Goal: Task Accomplishment & Management: Manage account settings

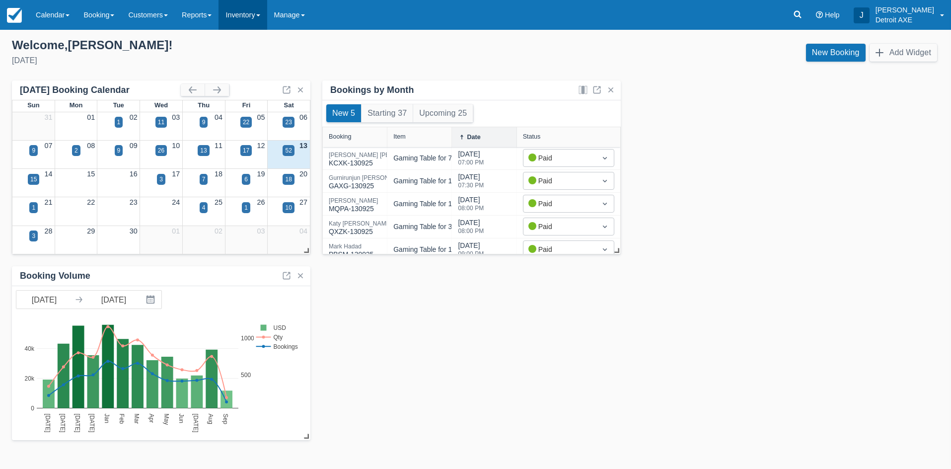
click at [265, 19] on link "Inventory" at bounding box center [243, 15] width 48 height 30
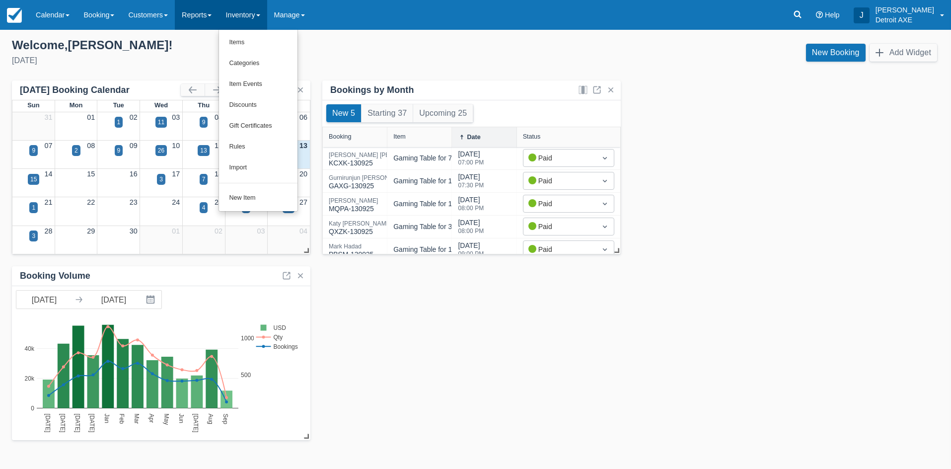
click at [218, 12] on link "Reports" at bounding box center [197, 15] width 44 height 30
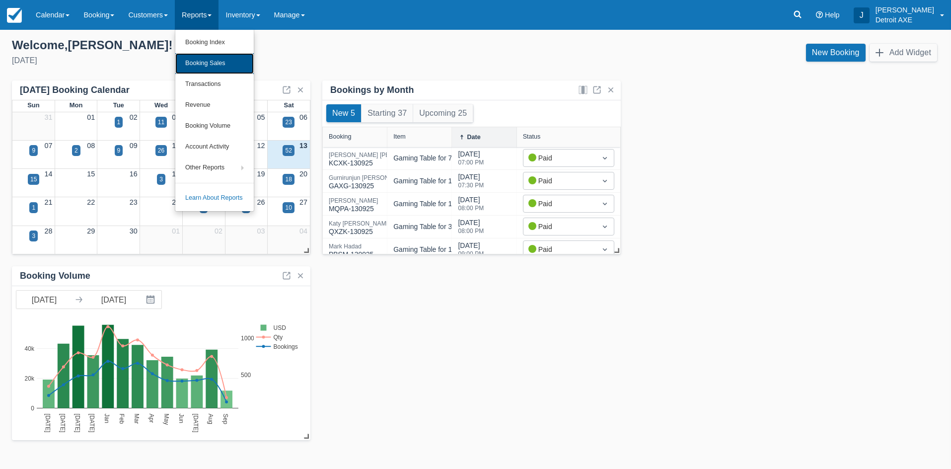
click at [223, 62] on link "Booking Sales" at bounding box center [214, 63] width 78 height 21
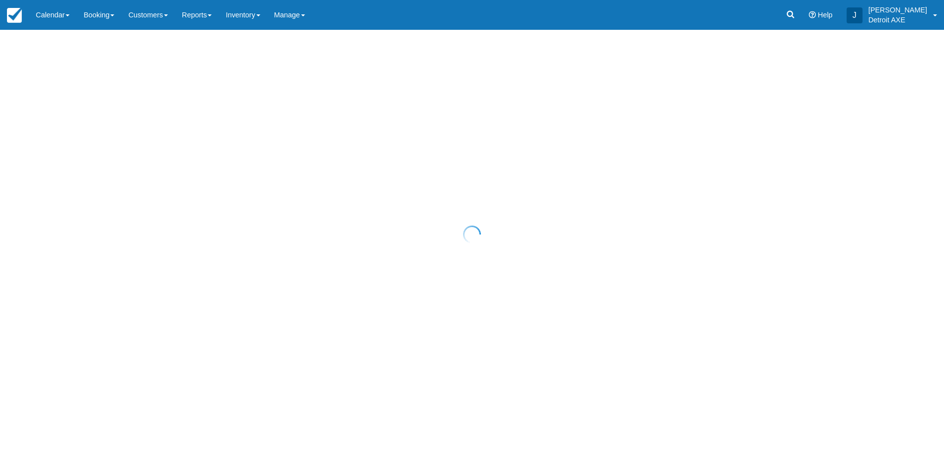
select select "20"
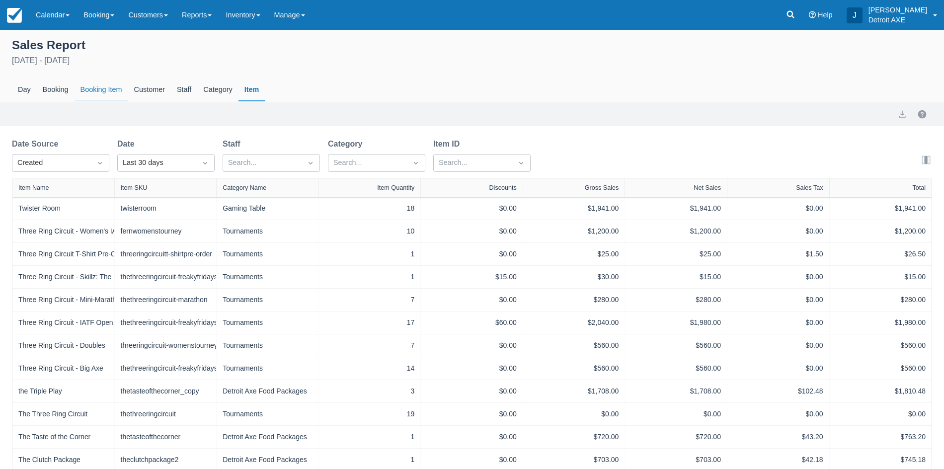
drag, startPoint x: 118, startPoint y: 89, endPoint x: 110, endPoint y: 91, distance: 7.9
click at [117, 89] on div "Booking Item" at bounding box center [102, 89] width 54 height 23
select select "20"
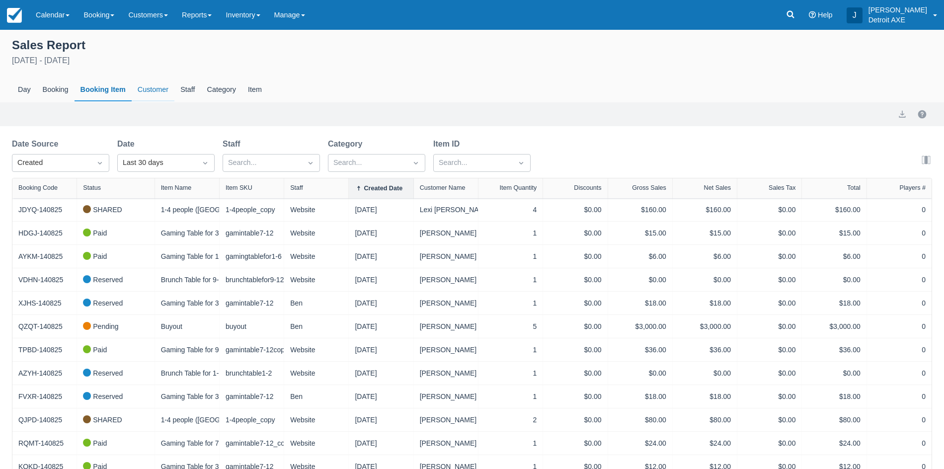
click at [146, 83] on div "Customer" at bounding box center [153, 89] width 43 height 23
select select "20"
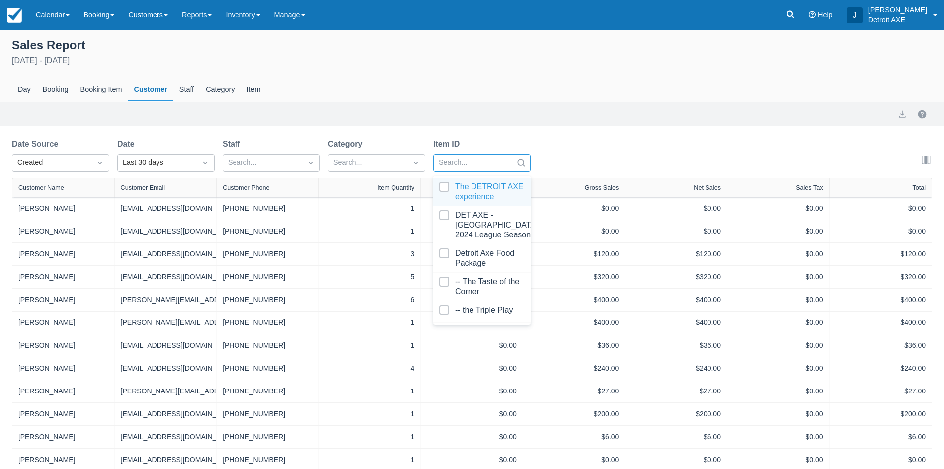
click at [459, 168] on div at bounding box center [473, 162] width 69 height 13
type input "be"
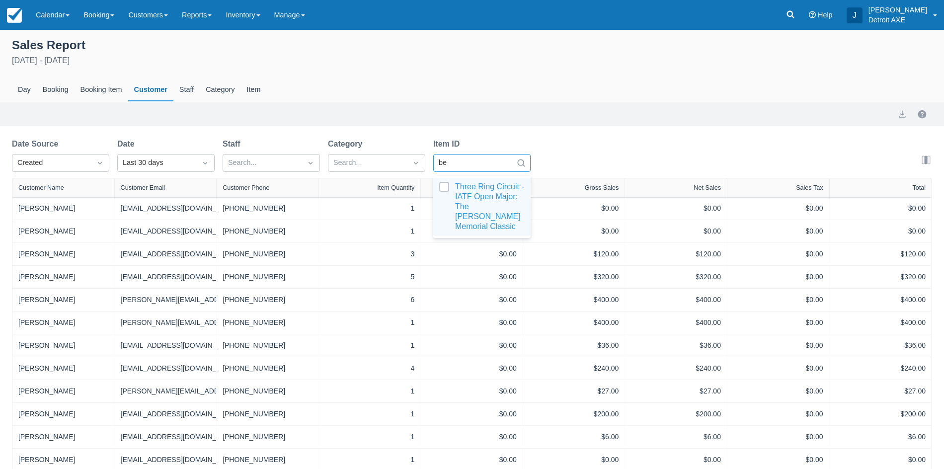
click at [465, 201] on div at bounding box center [481, 207] width 85 height 50
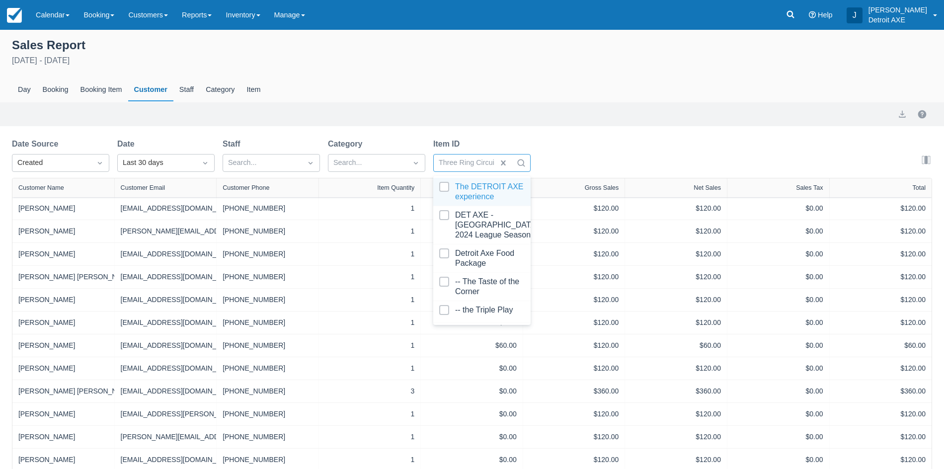
click at [153, 130] on div "Sales Report August 14th - September 13th 2025 Day Booking Booking Item Custome…" at bounding box center [472, 298] width 944 height 536
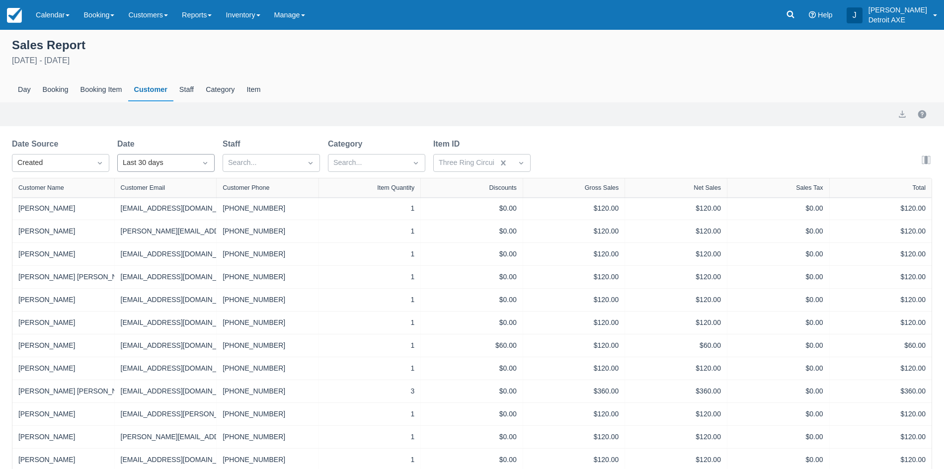
click at [164, 164] on div "Last 30 days" at bounding box center [157, 162] width 69 height 11
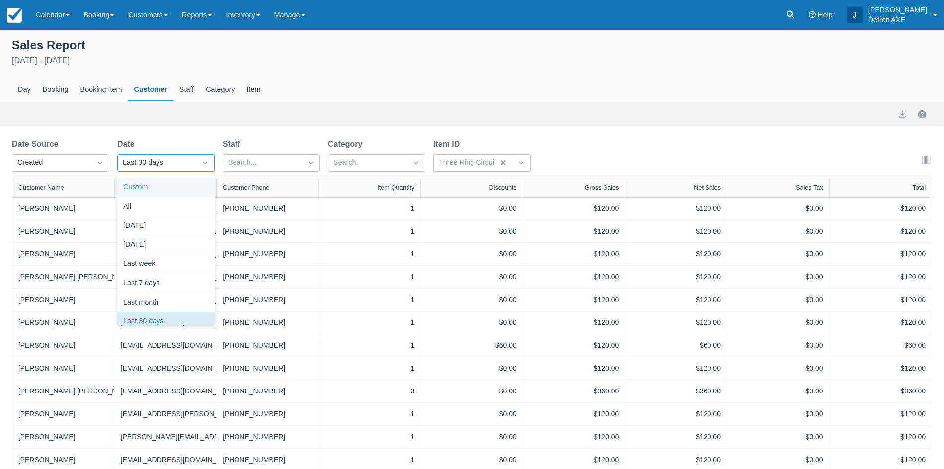
click at [146, 191] on div "Custom" at bounding box center [165, 187] width 97 height 19
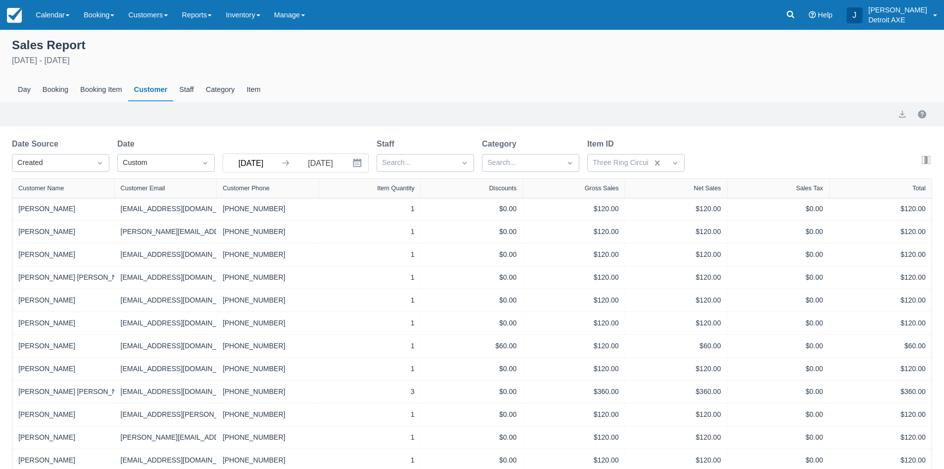
click at [246, 162] on input "08/14/25" at bounding box center [251, 163] width 56 height 18
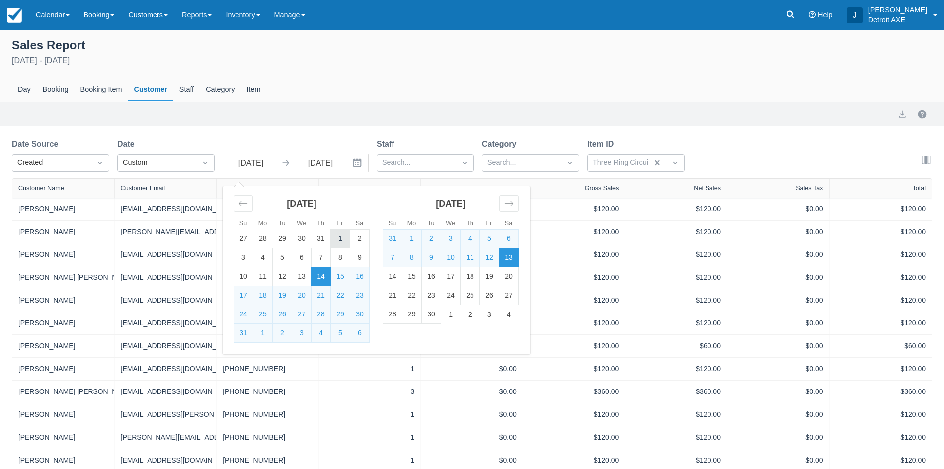
click at [339, 236] on td "1" at bounding box center [340, 238] width 19 height 19
type input "08/01/25"
select select "20"
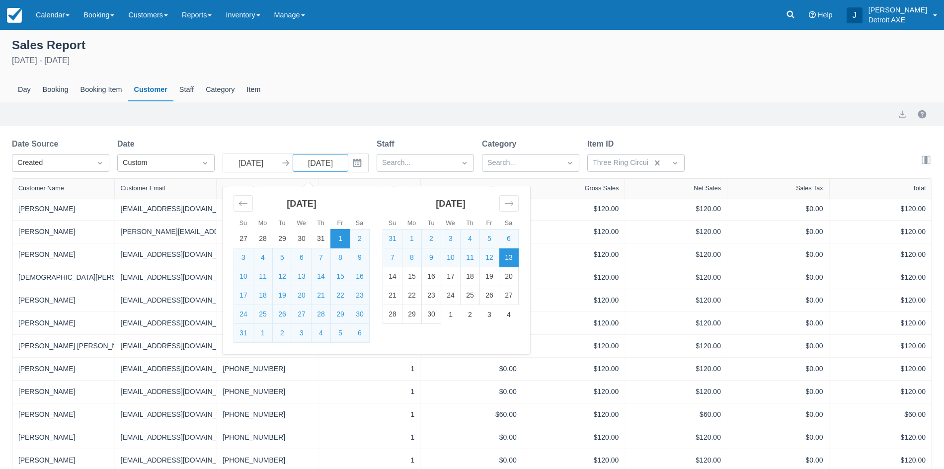
click at [323, 131] on div "Sales Report August 1st - September 13th 2025 Day Booking Booking Item Customer…" at bounding box center [472, 367] width 944 height 674
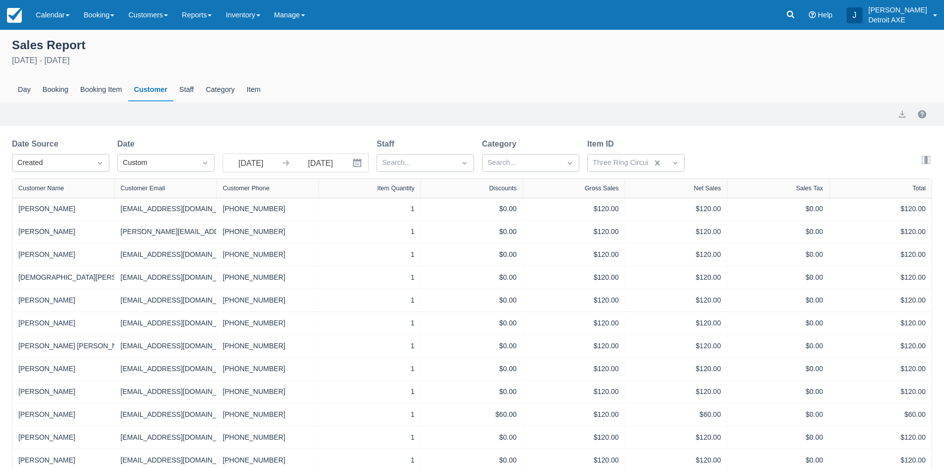
click at [218, 190] on div at bounding box center [216, 188] width 18 height 19
click at [223, 190] on div at bounding box center [221, 188] width 18 height 19
click at [251, 164] on input "08/01/25" at bounding box center [251, 163] width 56 height 18
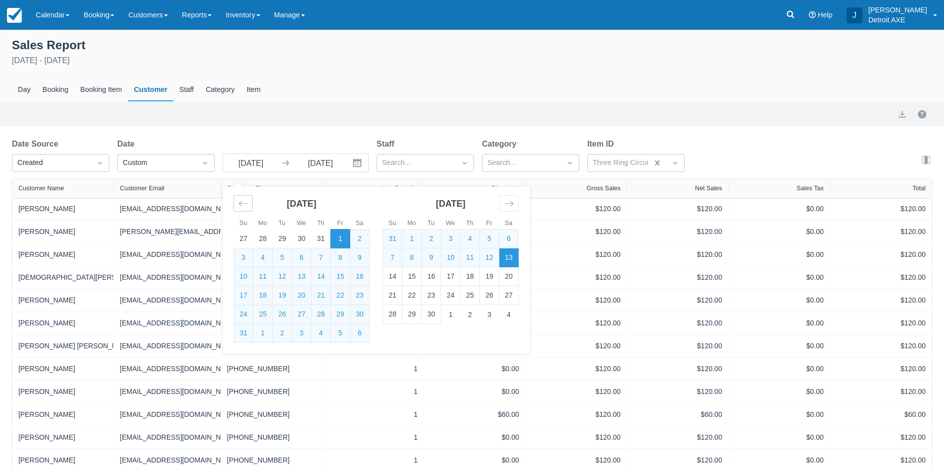
click at [245, 203] on icon "Move backward to switch to the previous month." at bounding box center [242, 203] width 9 height 9
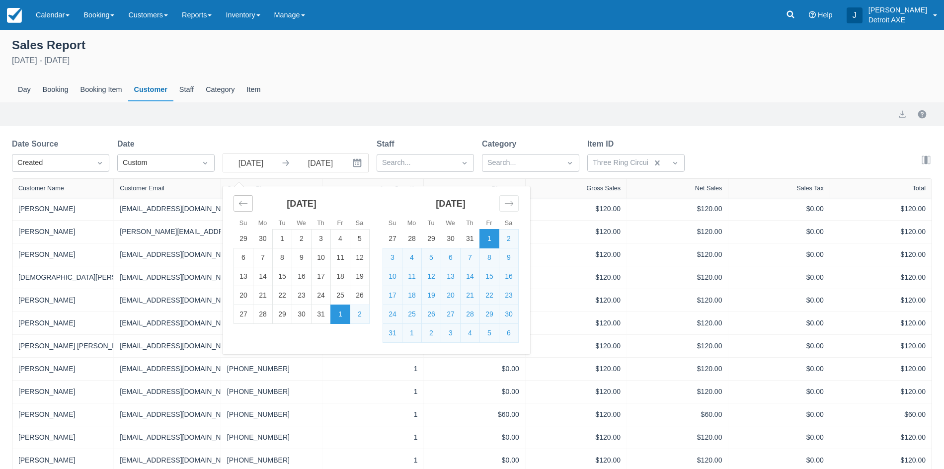
click at [245, 203] on icon "Move backward to switch to the previous month." at bounding box center [242, 203] width 9 height 9
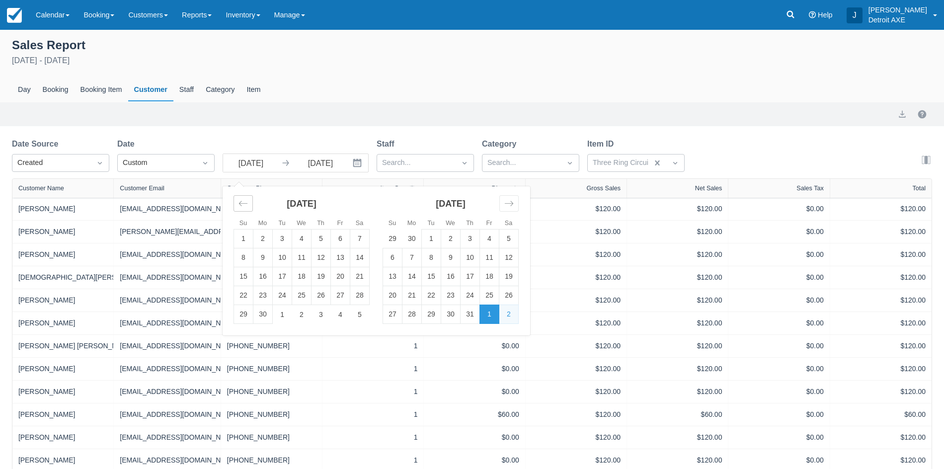
click at [245, 203] on icon "Move backward to switch to the previous month." at bounding box center [242, 203] width 9 height 9
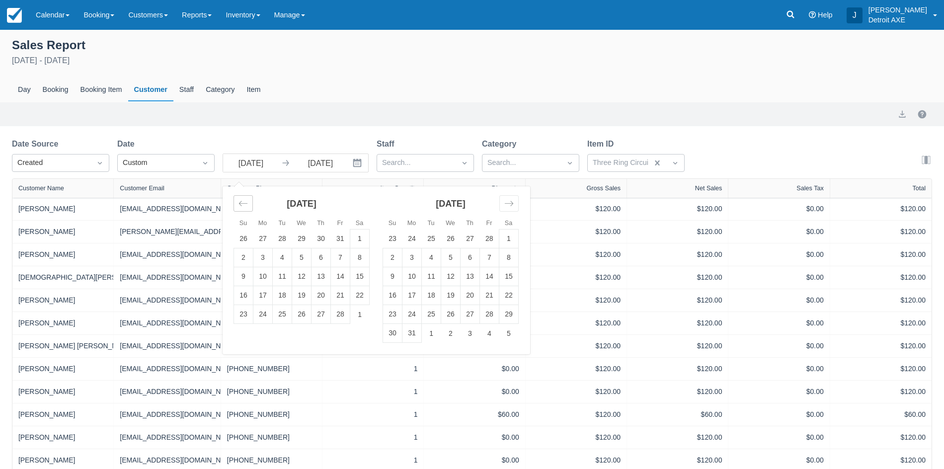
click at [245, 203] on icon "Move backward to switch to the previous month." at bounding box center [242, 203] width 9 height 9
click at [247, 278] on td "13" at bounding box center [243, 276] width 19 height 19
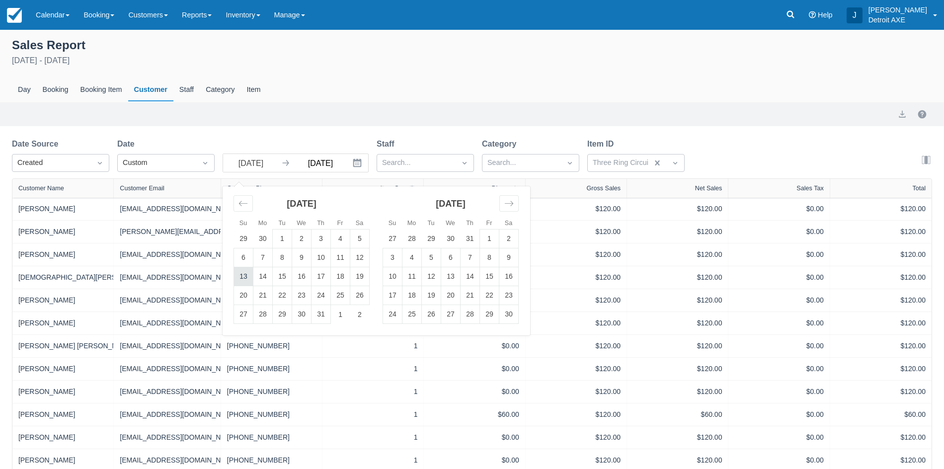
type input "10/13/24"
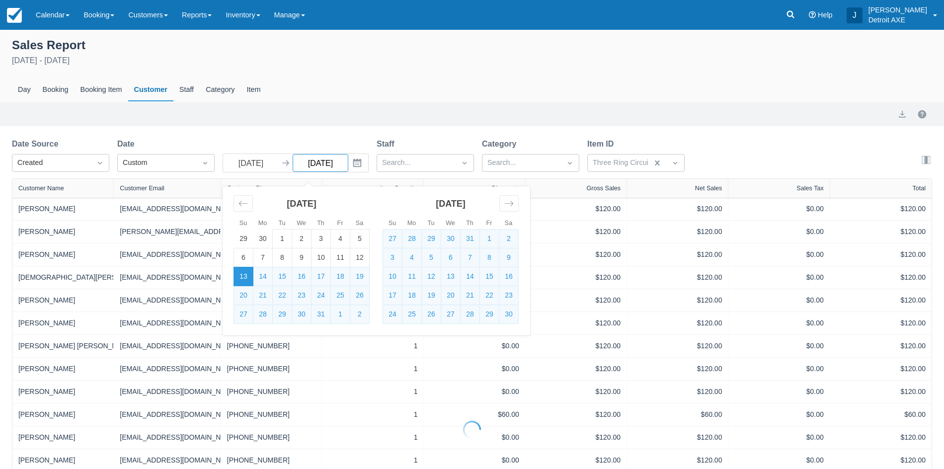
select select "20"
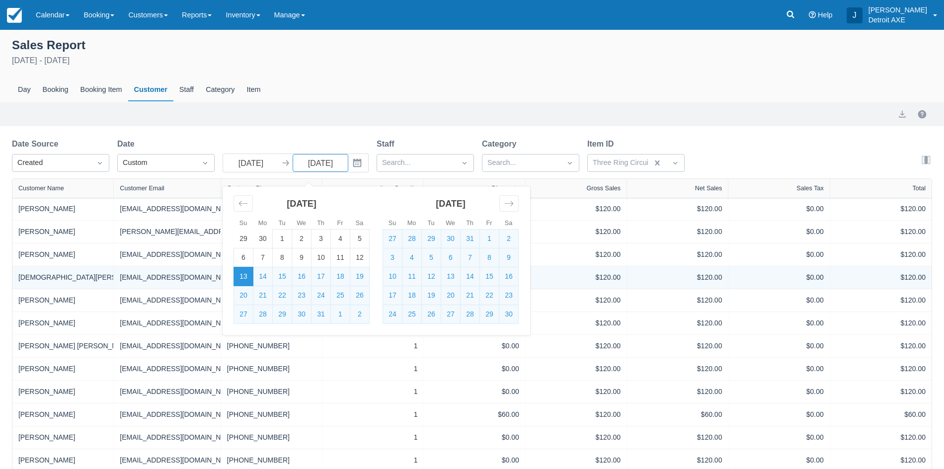
click at [239, 275] on td "13" at bounding box center [243, 276] width 19 height 19
type input "10/13/24"
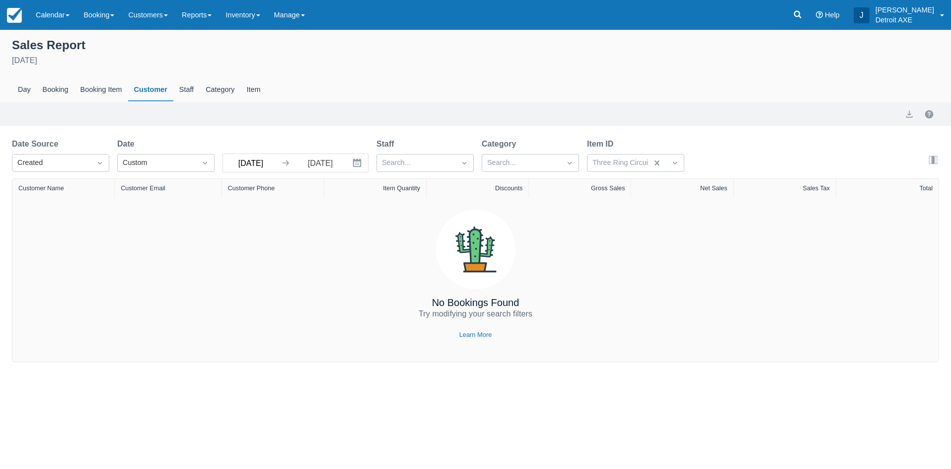
click at [252, 162] on input "10/13/24" at bounding box center [251, 163] width 56 height 18
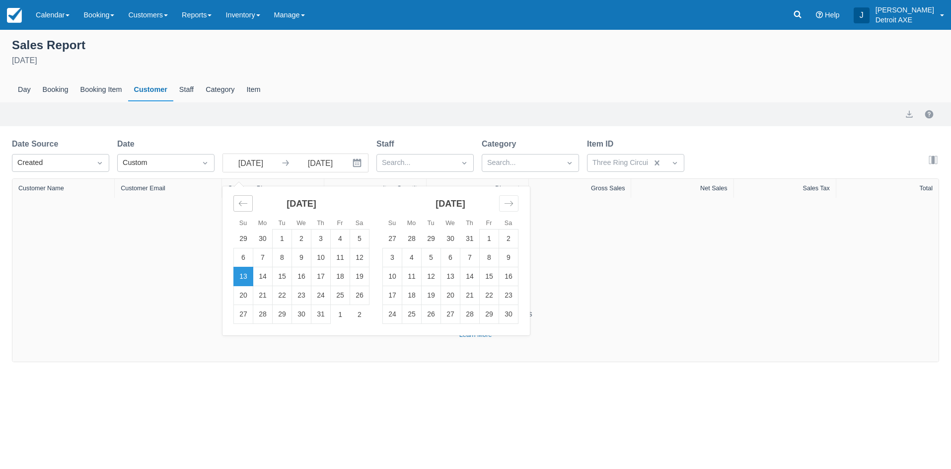
click at [244, 205] on icon "Move backward to switch to the previous month." at bounding box center [242, 203] width 9 height 9
click at [320, 242] on td "1" at bounding box center [320, 238] width 19 height 19
type input "08/01/24"
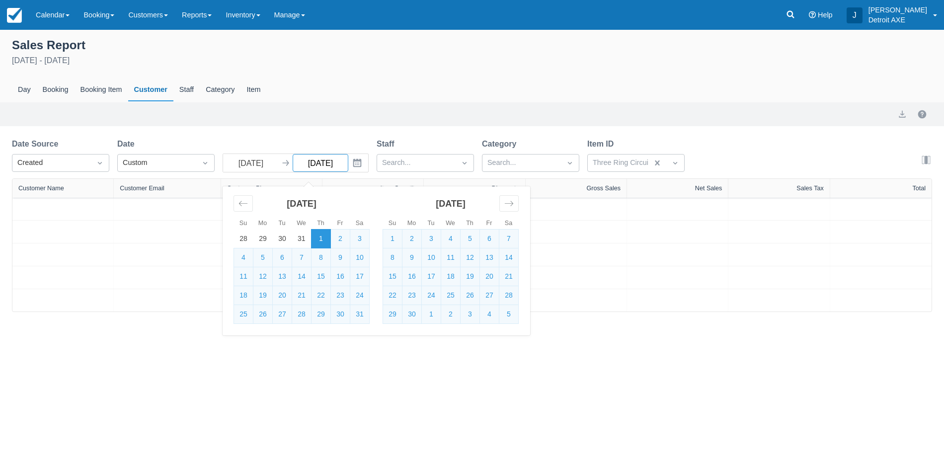
select select "20"
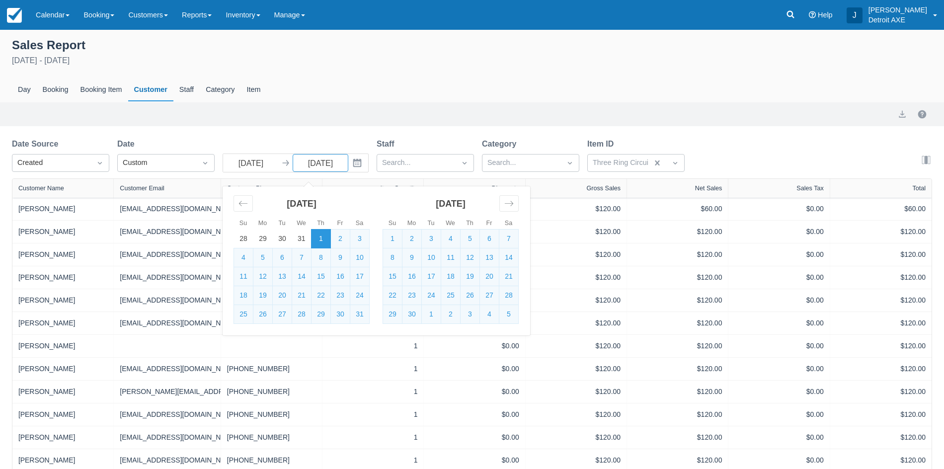
click at [286, 127] on div "Sales Report August 1st - October 13th 2024 Day Booking Booking Item Customer S…" at bounding box center [472, 367] width 944 height 674
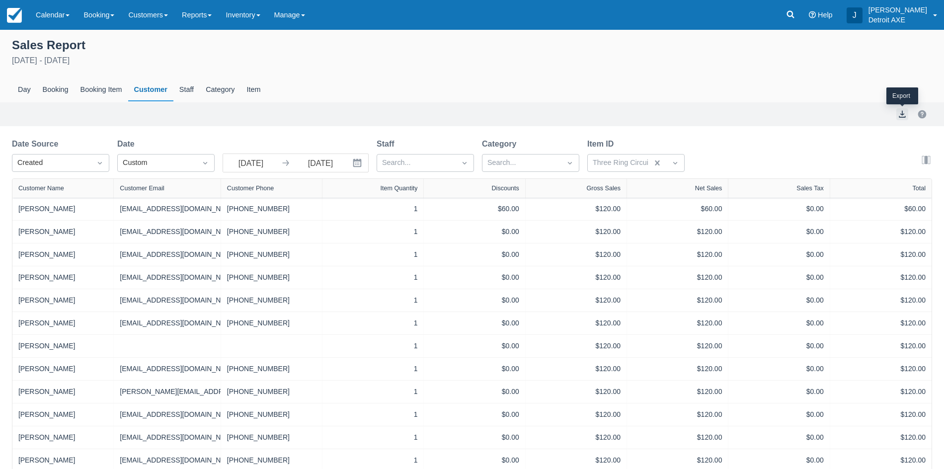
click at [901, 114] on button "export" at bounding box center [902, 114] width 12 height 12
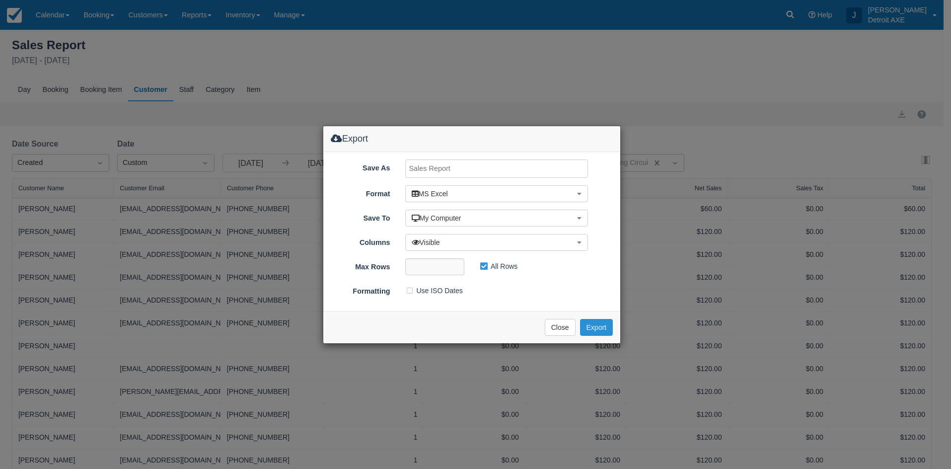
click at [596, 327] on button "Export" at bounding box center [596, 327] width 33 height 17
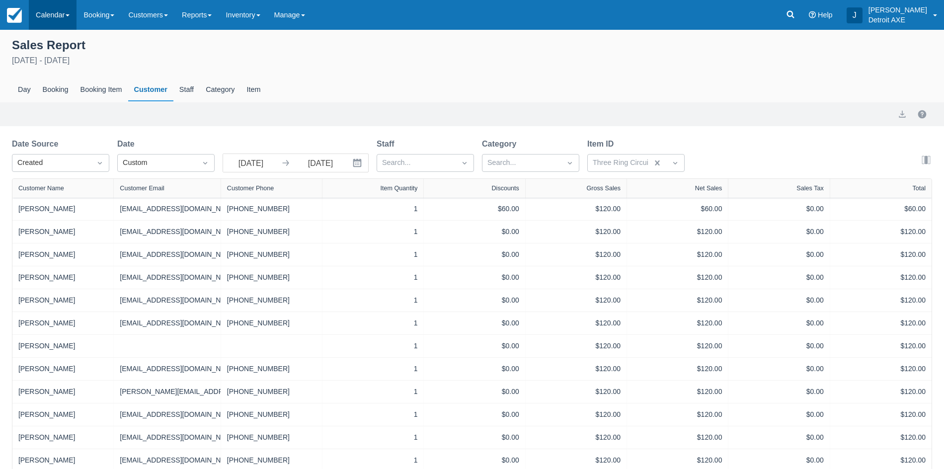
click at [38, 13] on link "Calendar" at bounding box center [53, 15] width 48 height 30
click at [76, 124] on link "Week" at bounding box center [68, 114] width 78 height 21
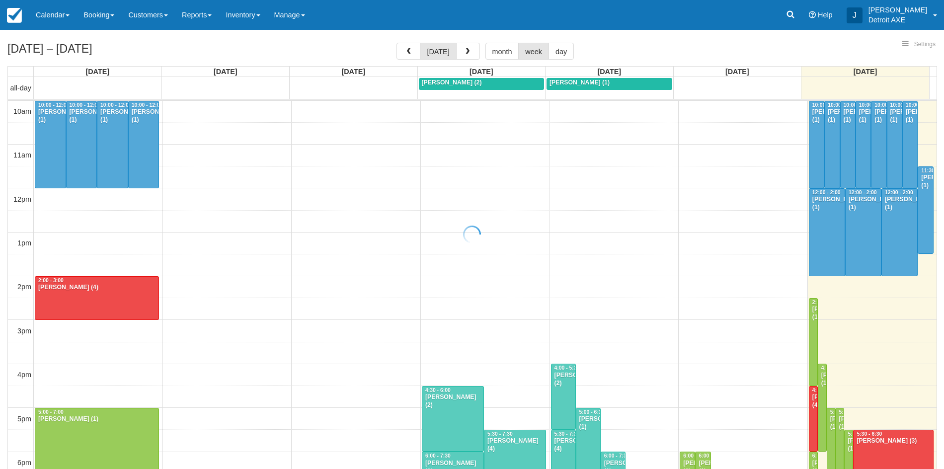
select select
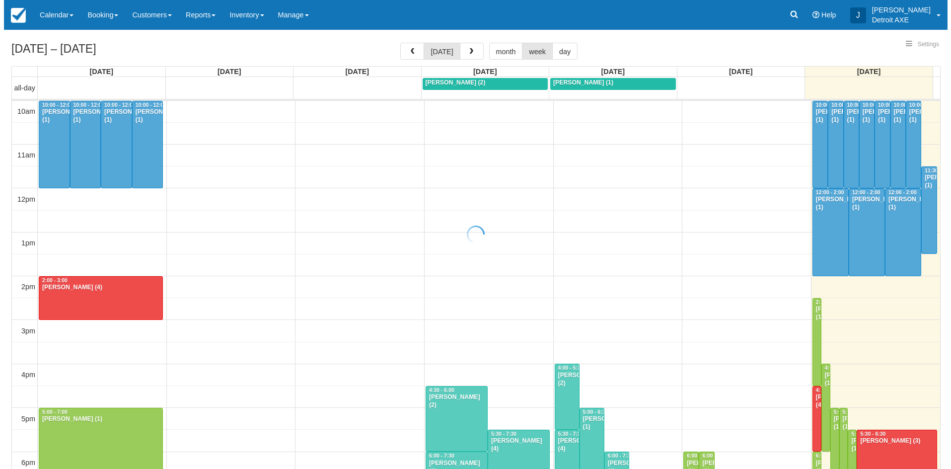
scroll to position [222, 0]
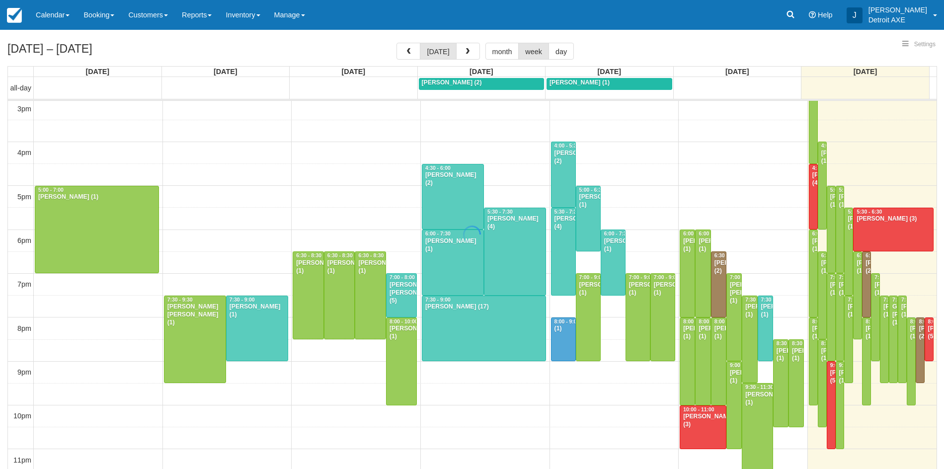
select select
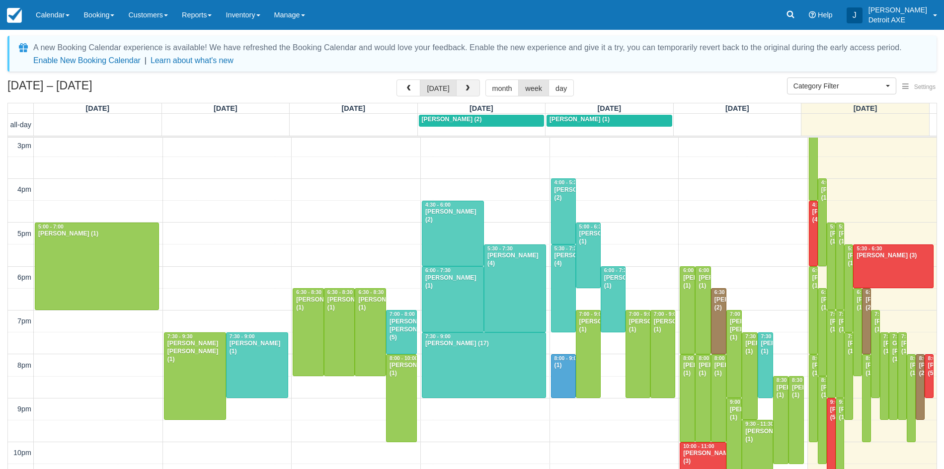
click at [468, 85] on span "button" at bounding box center [467, 88] width 7 height 7
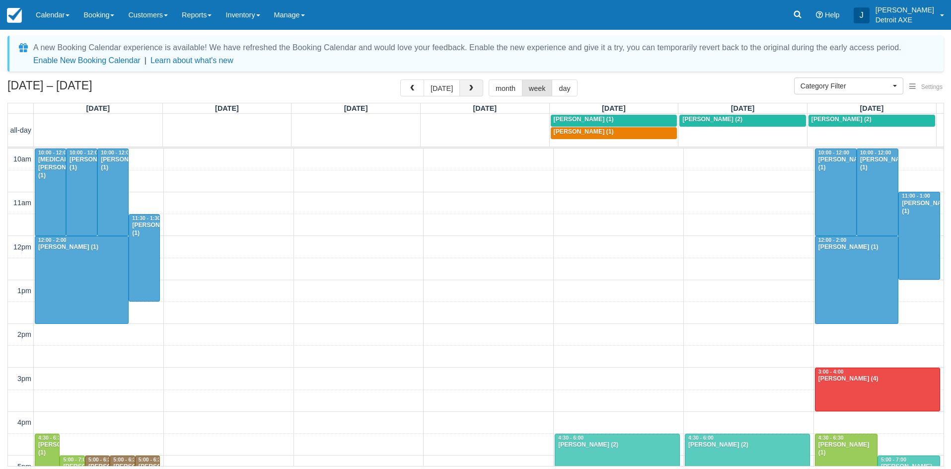
click at [468, 85] on span "button" at bounding box center [471, 88] width 7 height 7
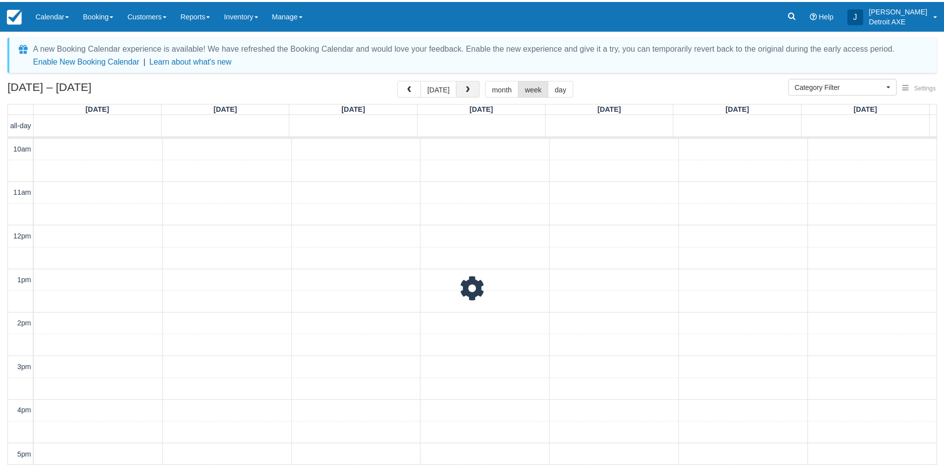
scroll to position [264, 0]
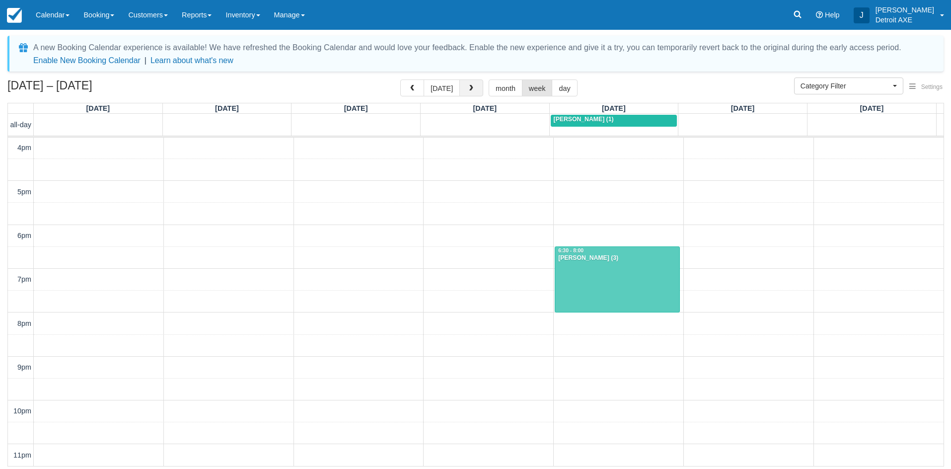
click at [468, 85] on span "button" at bounding box center [471, 88] width 7 height 7
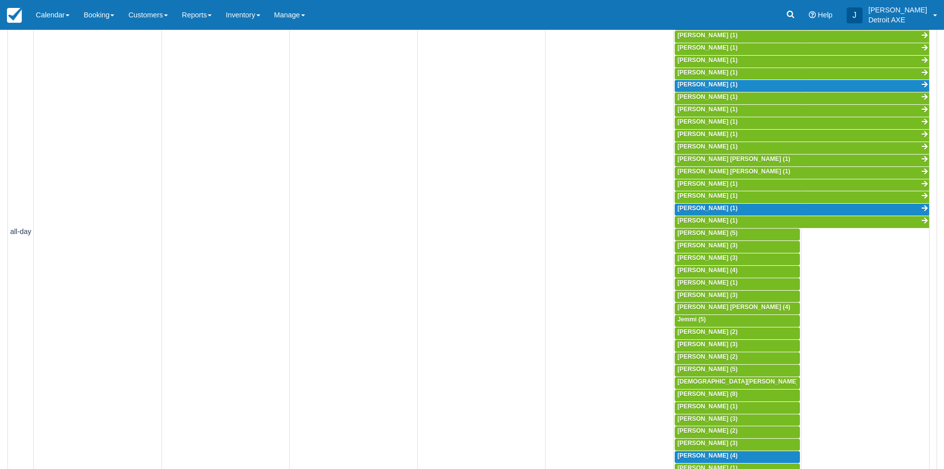
scroll to position [151, 0]
